Goal: Navigation & Orientation: Go to known website

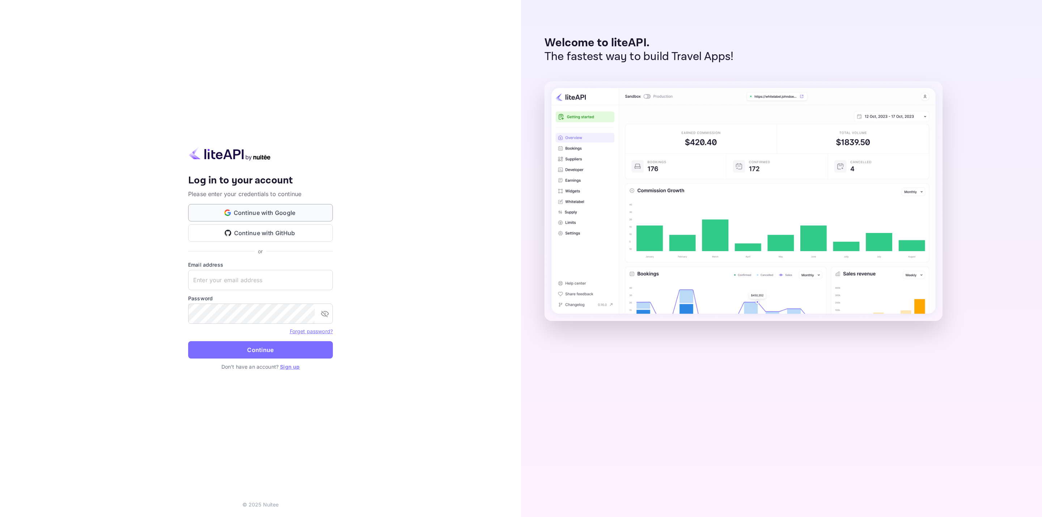
click at [279, 211] on button "Continue with Google" at bounding box center [260, 212] width 145 height 17
click at [251, 211] on button "Continue with Google" at bounding box center [260, 212] width 145 height 17
